Goal: Transaction & Acquisition: Book appointment/travel/reservation

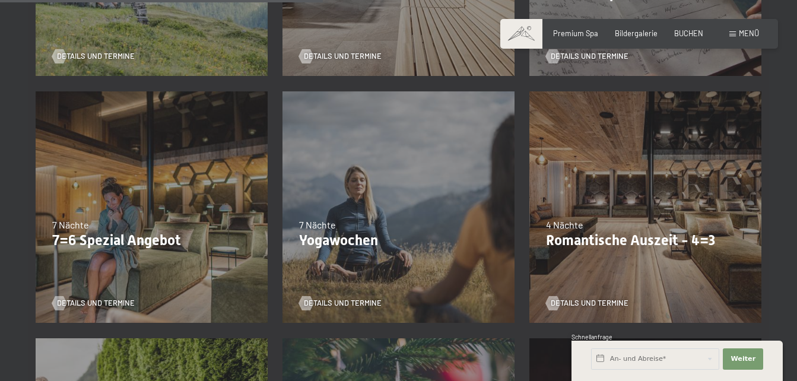
scroll to position [743, 0]
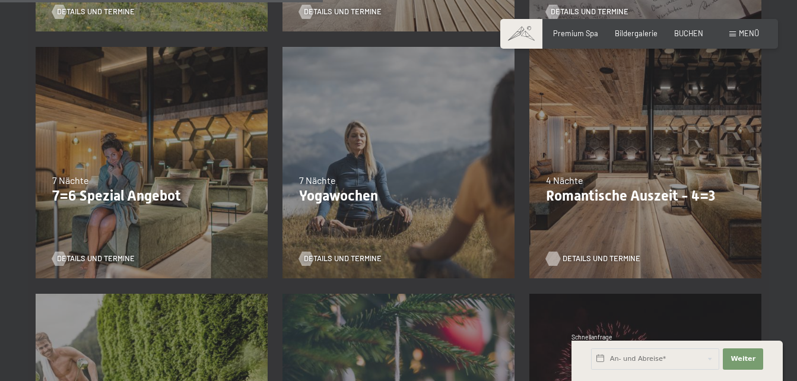
click at [605, 261] on span "Details und Termine" at bounding box center [602, 259] width 78 height 11
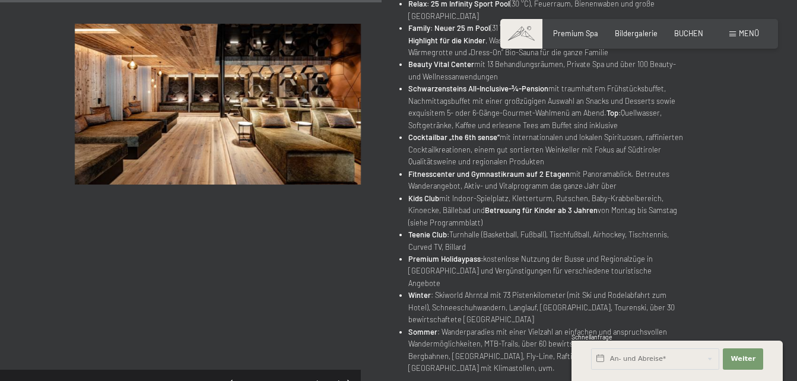
scroll to position [618, 0]
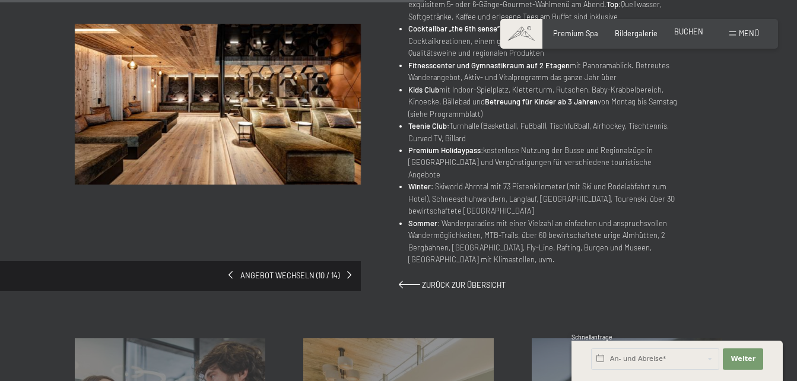
click at [695, 33] on span "BUCHEN" at bounding box center [689, 32] width 29 height 10
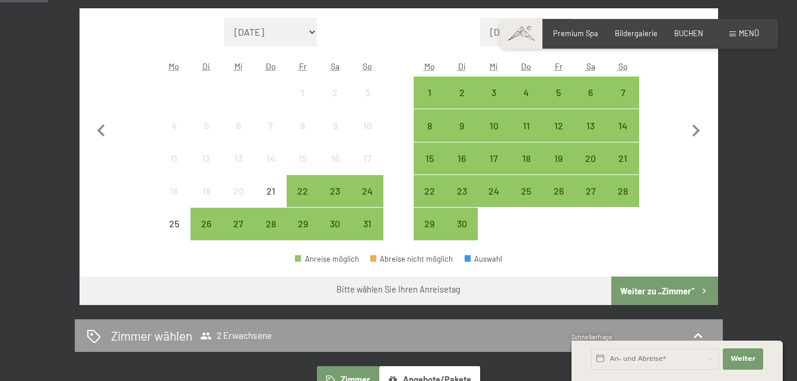
scroll to position [248, 0]
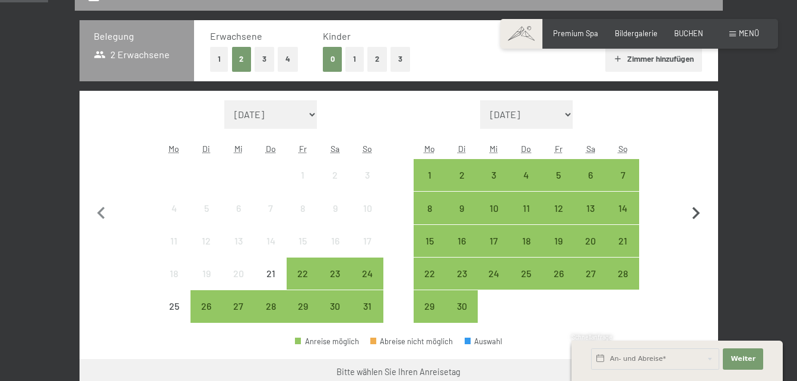
click at [693, 213] on icon "button" at bounding box center [696, 213] width 25 height 25
select select "2025-09-01"
select select "2025-10-01"
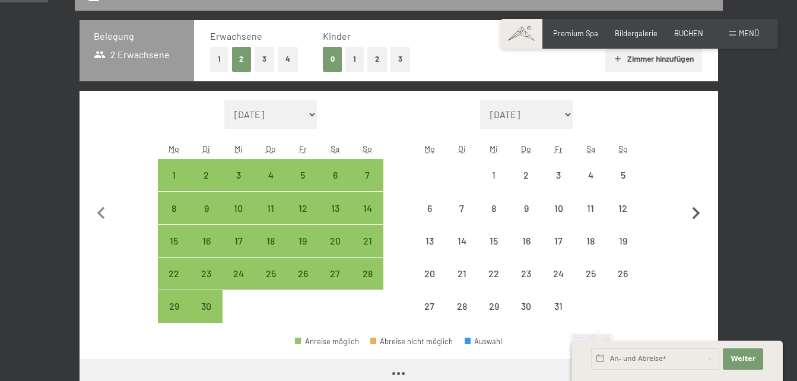
select select "2025-09-01"
select select "2025-10-01"
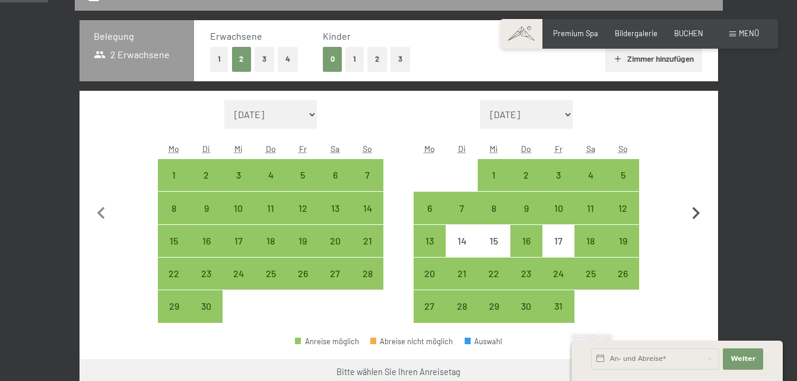
click at [693, 213] on icon "button" at bounding box center [696, 213] width 25 height 25
select select "2025-10-01"
select select "2025-11-01"
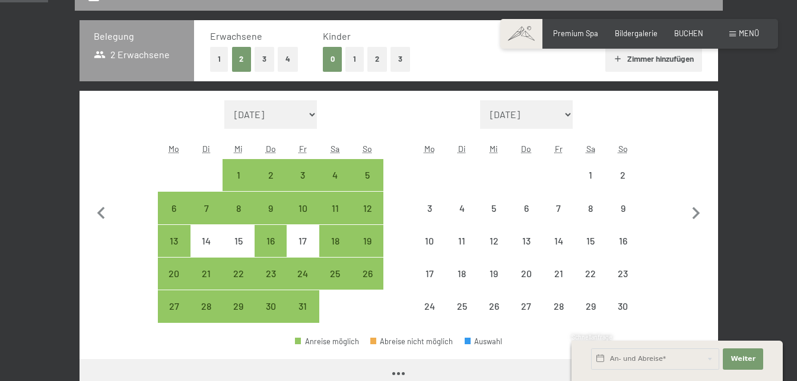
select select "2025-10-01"
select select "2025-11-01"
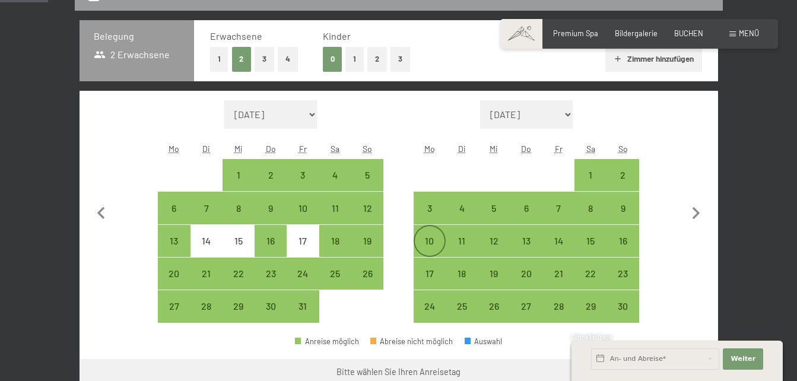
click at [432, 236] on div "10" at bounding box center [430, 251] width 30 height 30
select select "2025-10-01"
select select "2025-11-01"
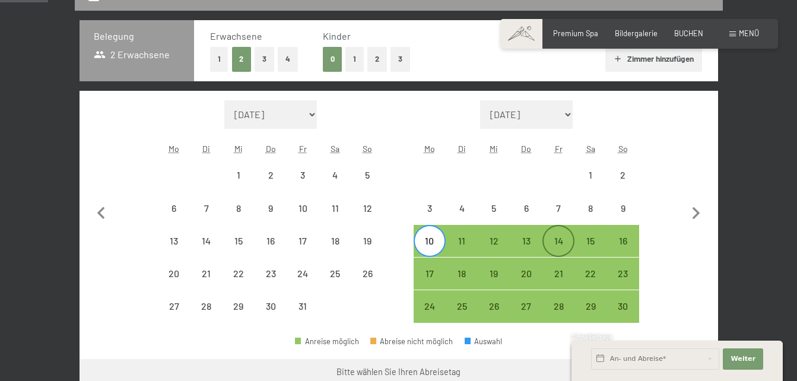
click at [562, 243] on div "14" at bounding box center [559, 251] width 30 height 30
select select "2025-10-01"
select select "2025-11-01"
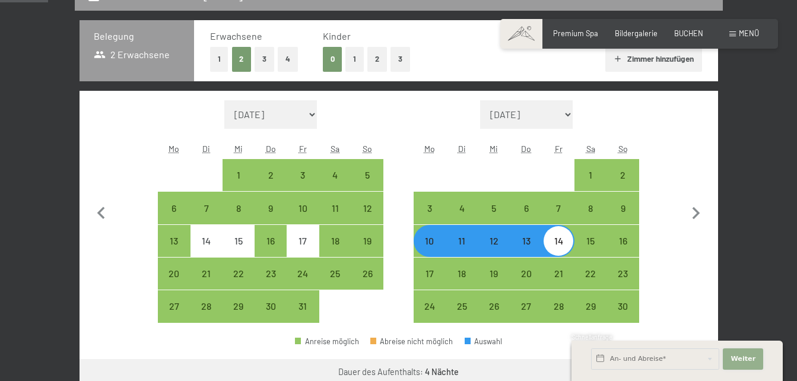
click at [757, 360] on button "Weiter Adressfelder ausblenden" at bounding box center [743, 359] width 40 height 21
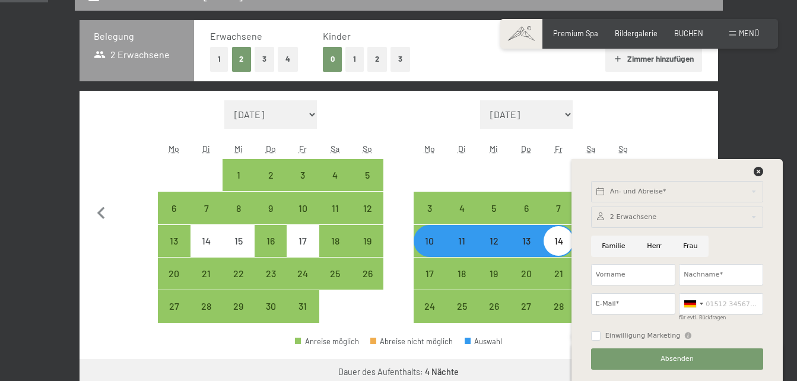
click at [525, 348] on div "Anreise möglich Abreise nicht möglich Auswahl" at bounding box center [399, 346] width 639 height 27
click at [757, 167] on icon at bounding box center [759, 172] width 10 height 10
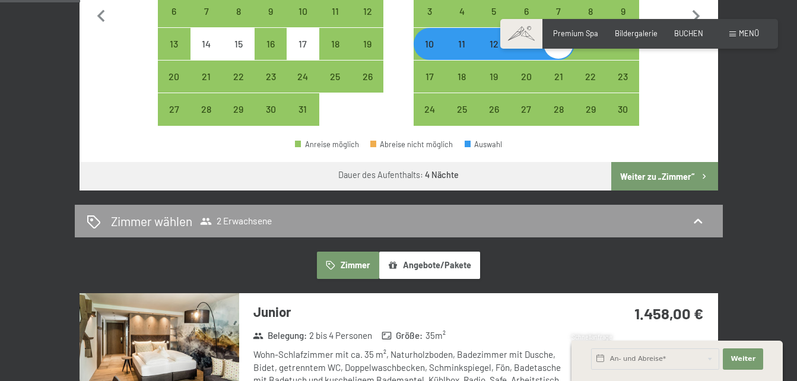
scroll to position [499, 0]
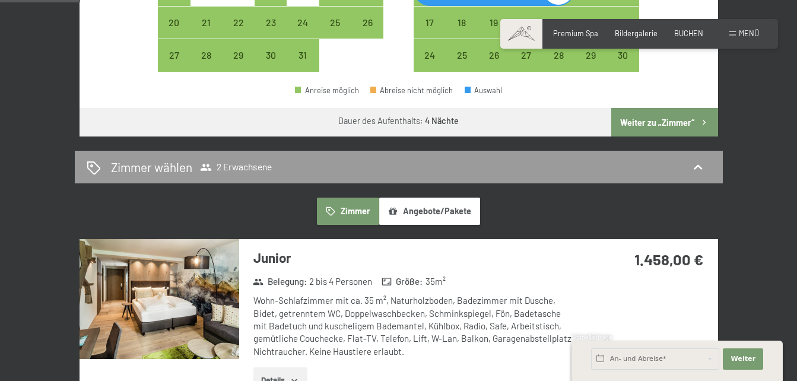
click at [676, 118] on button "Weiter zu „Zimmer“" at bounding box center [665, 122] width 106 height 29
select select "2025-10-01"
select select "2025-11-01"
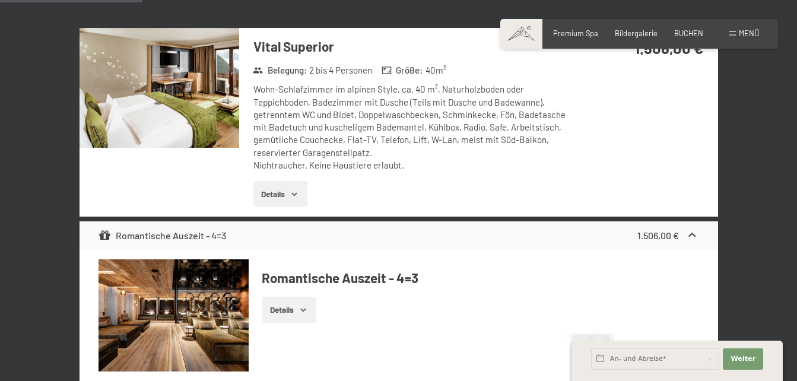
scroll to position [819, 0]
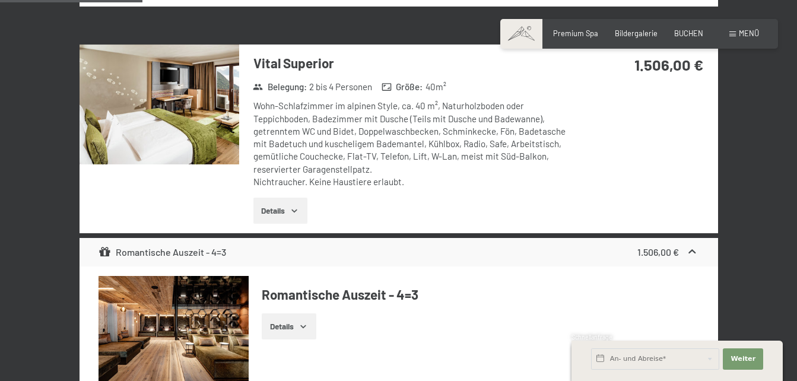
click at [280, 216] on button "Details" at bounding box center [281, 211] width 54 height 26
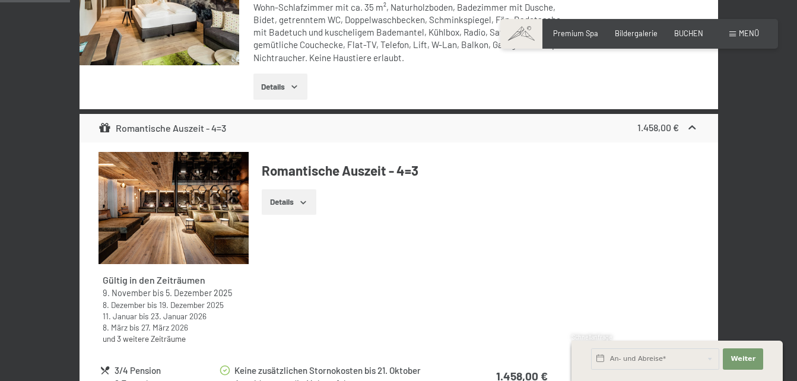
scroll to position [185, 0]
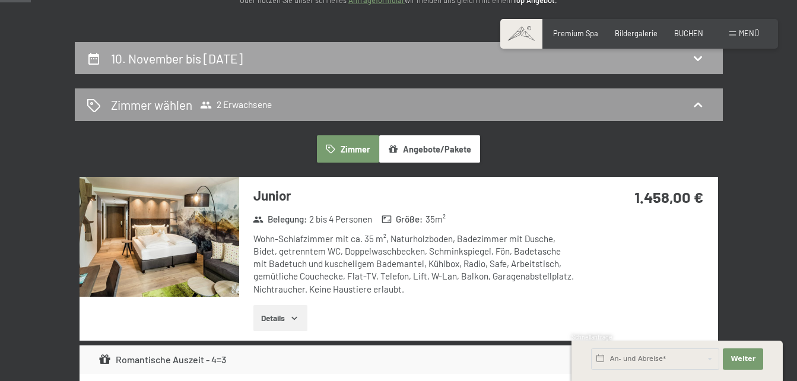
click at [243, 53] on h2 "10. November bis 14. November 2025" at bounding box center [177, 58] width 132 height 15
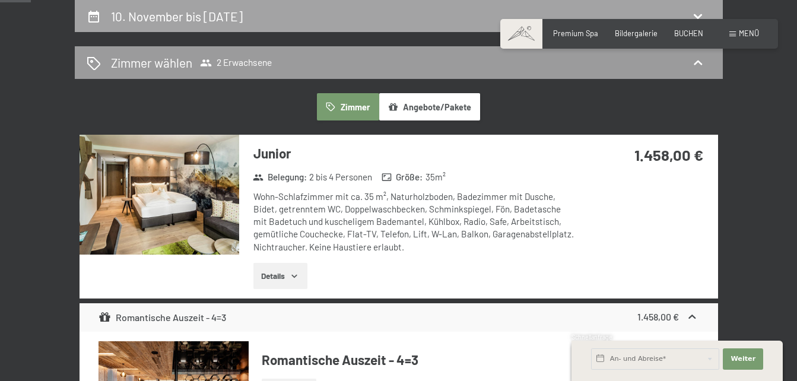
select select "2025-10-01"
select select "2025-11-01"
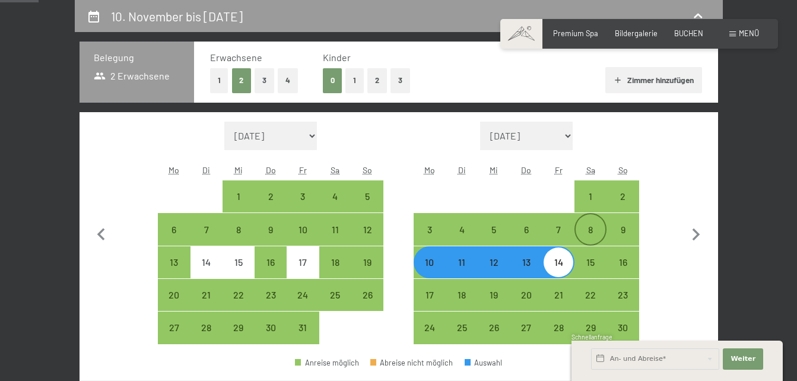
click at [594, 229] on div "8" at bounding box center [591, 240] width 30 height 30
select select "2025-10-01"
select select "2025-11-01"
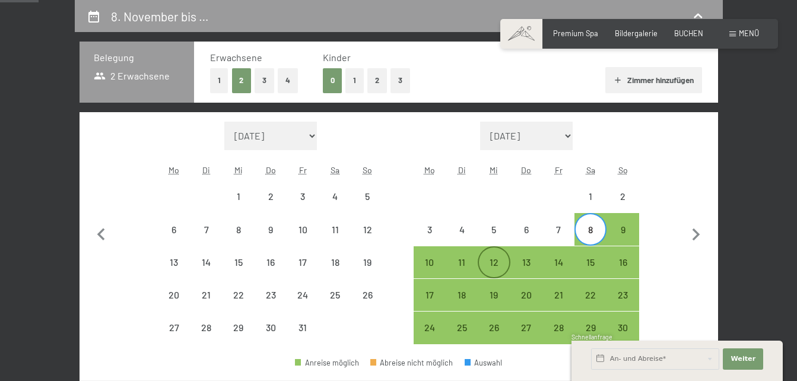
click at [497, 264] on div "12" at bounding box center [494, 273] width 30 height 30
select select "2025-10-01"
select select "2025-11-01"
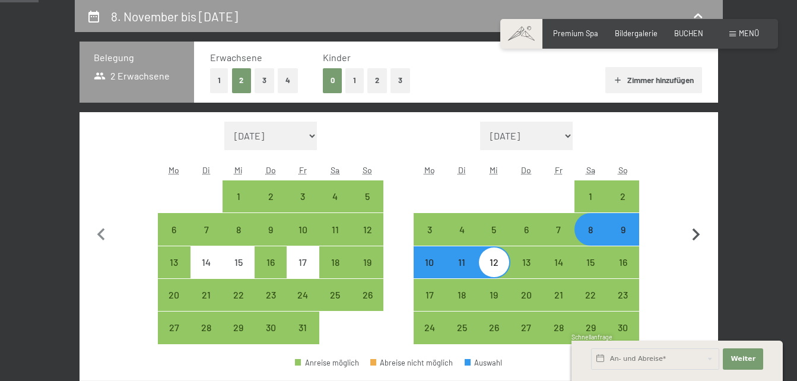
click at [700, 286] on button "button" at bounding box center [696, 233] width 25 height 223
select select "2025-11-01"
select select "2025-12-01"
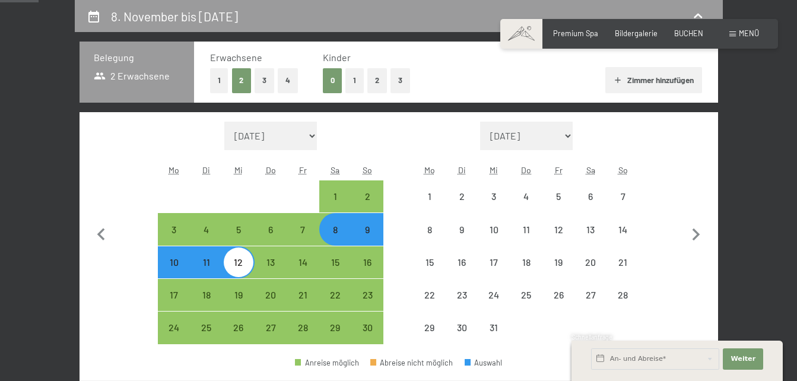
select select "2025-11-01"
select select "2025-12-01"
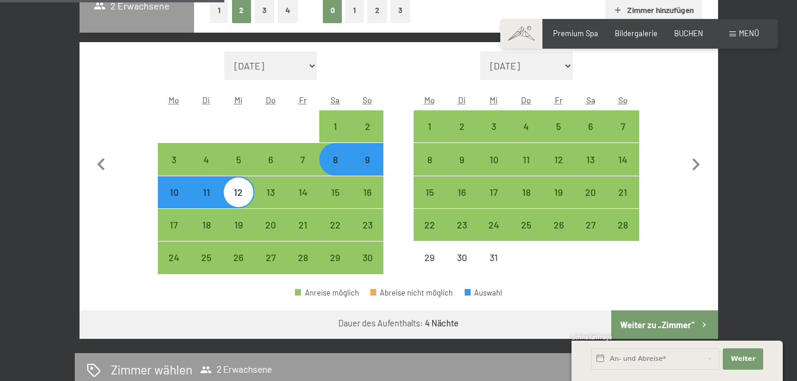
scroll to position [314, 0]
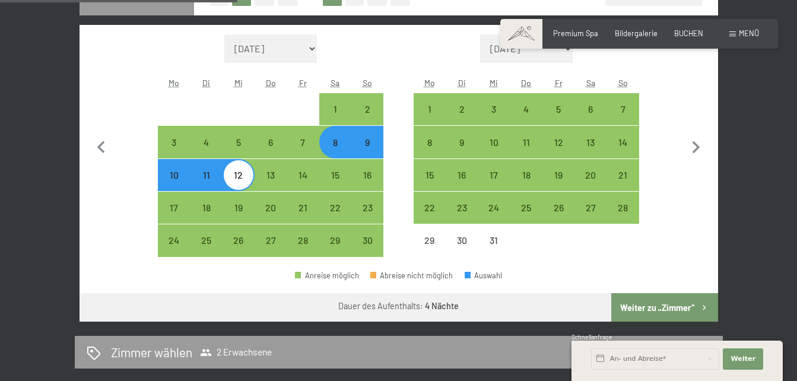
click at [687, 309] on button "Weiter zu „Zimmer“" at bounding box center [665, 307] width 106 height 29
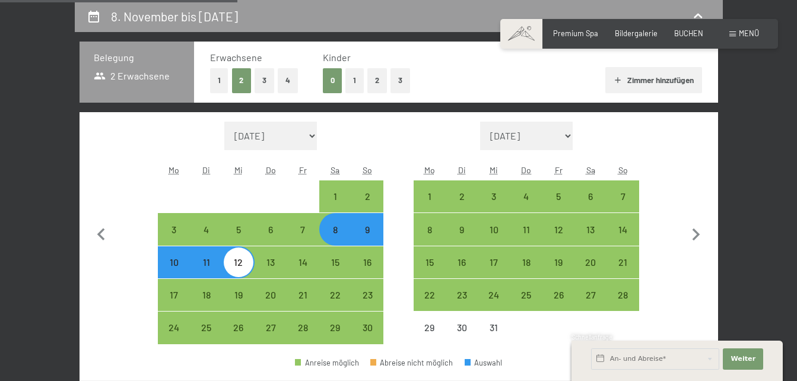
select select "2025-11-01"
select select "2025-12-01"
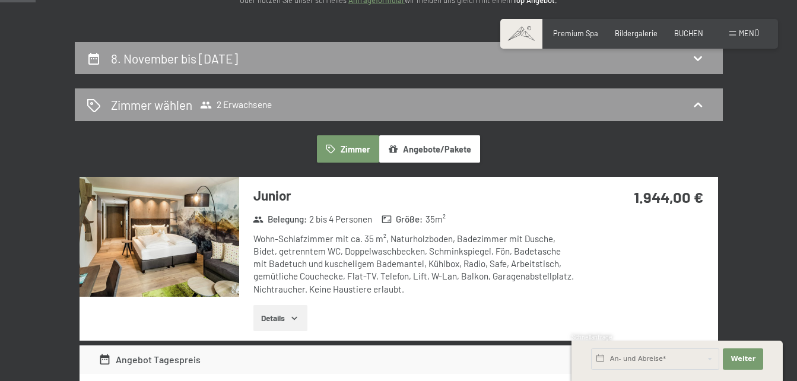
scroll to position [143, 0]
